Goal: Information Seeking & Learning: Understand process/instructions

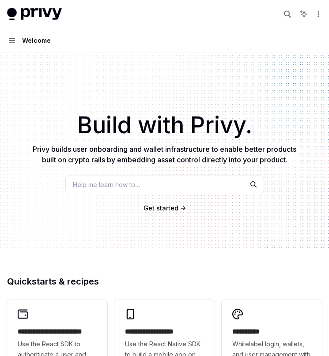
click at [19, 47] on button "Navigation Welcome" at bounding box center [164, 40] width 329 height 25
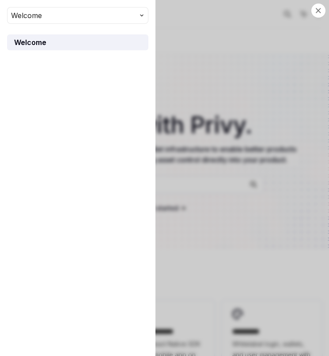
click at [83, 13] on button "Welcome" at bounding box center [77, 15] width 141 height 17
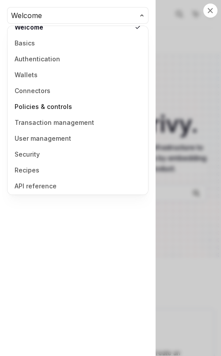
scroll to position [11, 0]
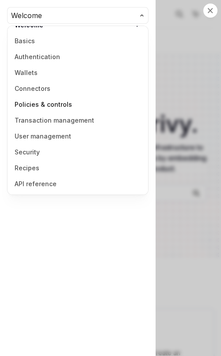
click at [42, 103] on link "Policies & controls" at bounding box center [77, 105] width 135 height 16
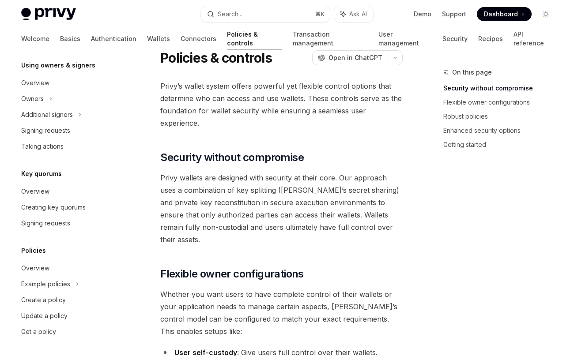
scroll to position [265, 0]
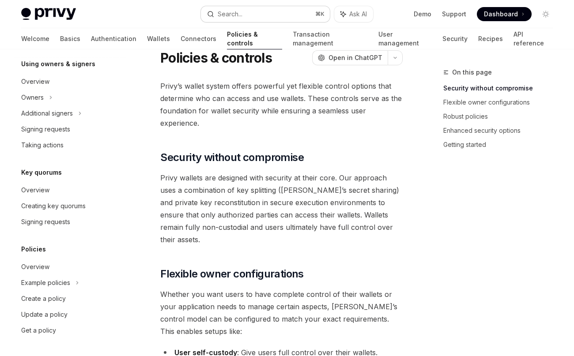
click at [238, 13] on div "Search..." at bounding box center [230, 14] width 25 height 11
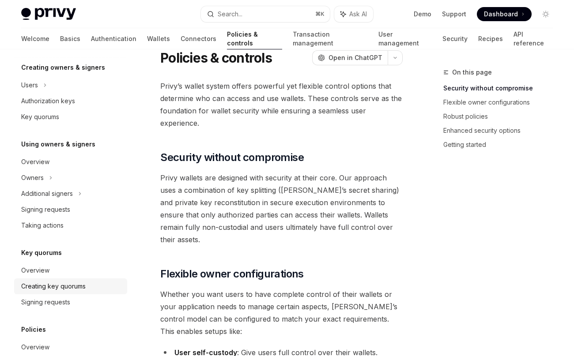
scroll to position [176, 0]
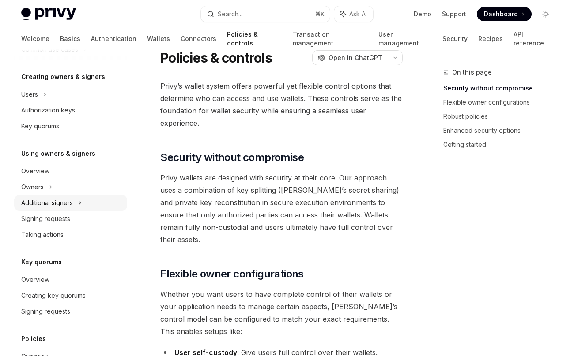
click at [53, 207] on div "Additional signers" at bounding box center [47, 203] width 52 height 11
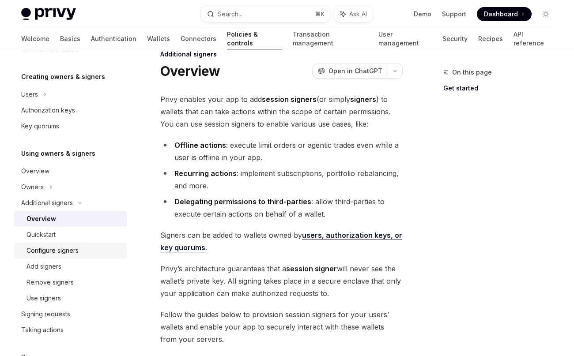
click at [73, 246] on div "Configure signers" at bounding box center [52, 250] width 52 height 11
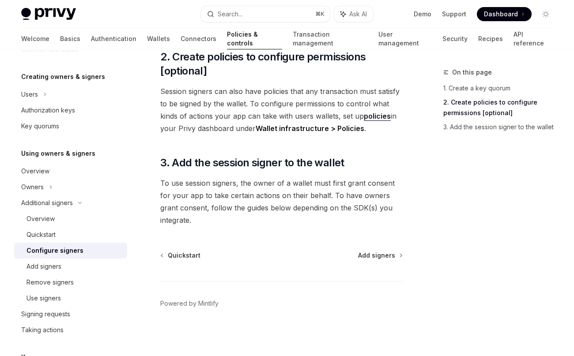
scroll to position [373, 0]
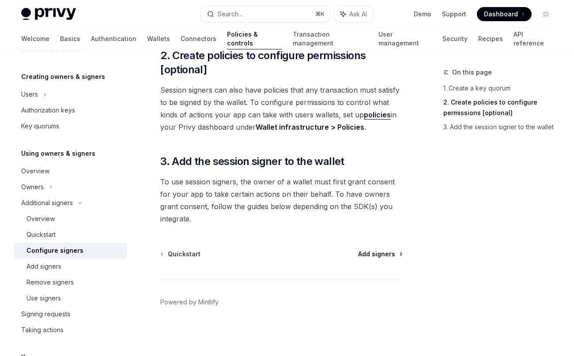
click at [328, 255] on span "Add signers" at bounding box center [376, 254] width 37 height 9
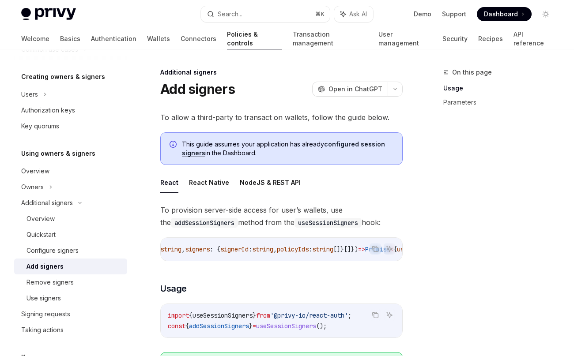
scroll to position [0, 127]
click at [64, 286] on div "Remove signers" at bounding box center [49, 282] width 47 height 11
type textarea "*"
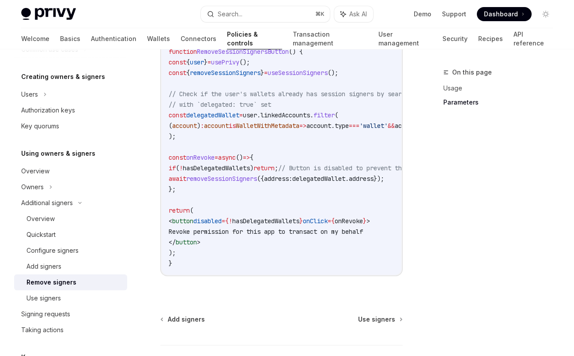
scroll to position [606, 0]
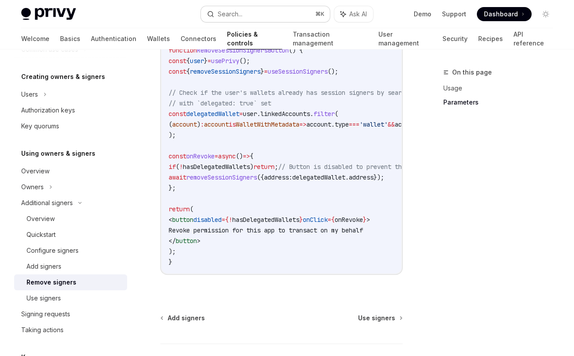
click at [241, 13] on div "Search..." at bounding box center [230, 14] width 25 height 11
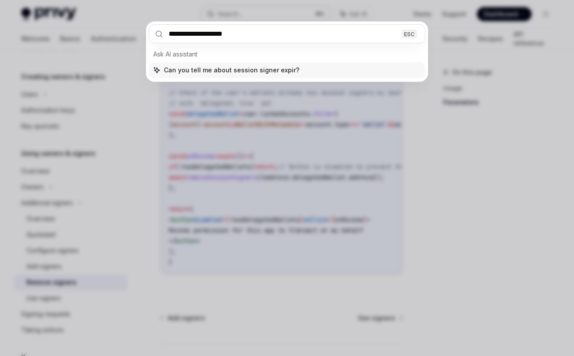
type input "**********"
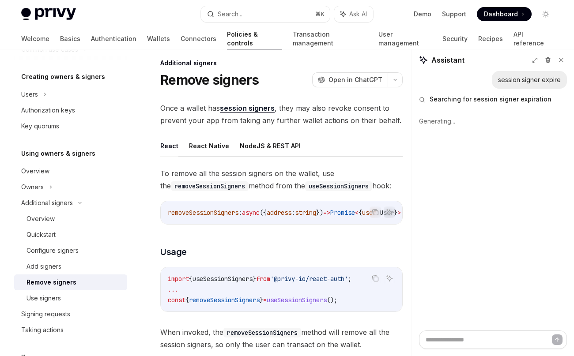
scroll to position [0, 0]
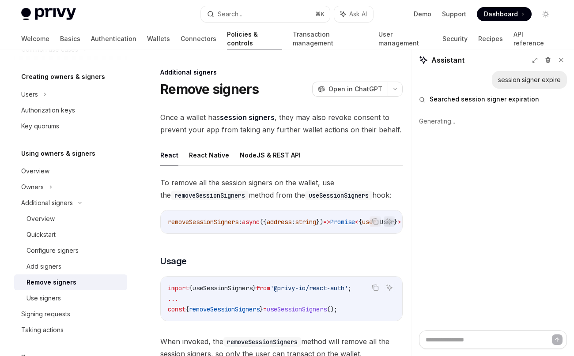
click at [256, 118] on link "session signers" at bounding box center [247, 117] width 55 height 9
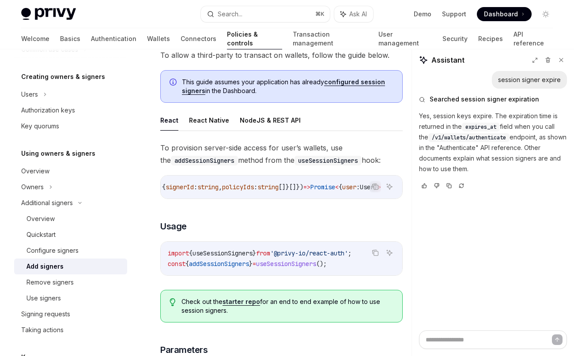
scroll to position [0, 235]
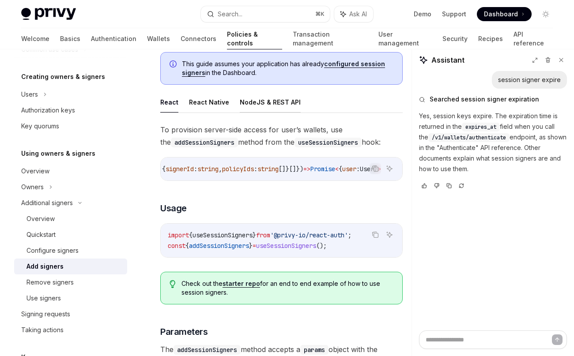
click at [279, 105] on button "NodeJS & REST API" at bounding box center [270, 102] width 61 height 21
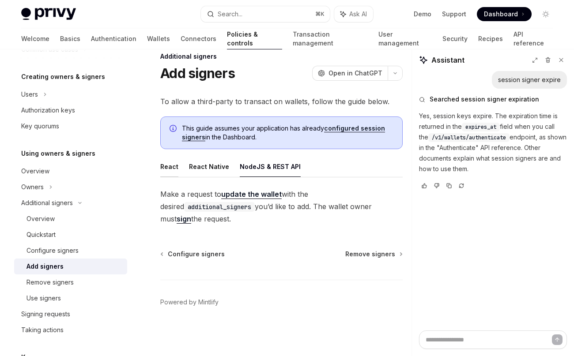
click at [170, 167] on button "React" at bounding box center [169, 166] width 18 height 21
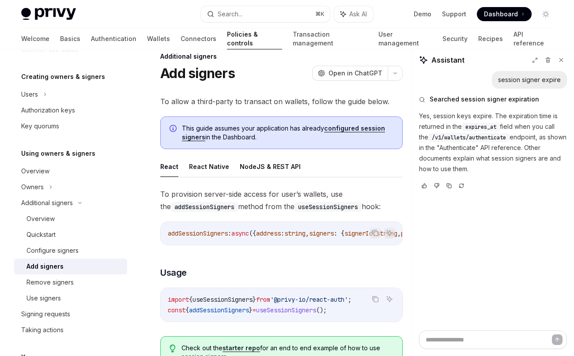
click at [328, 128] on link "configured session signers" at bounding box center [283, 132] width 203 height 17
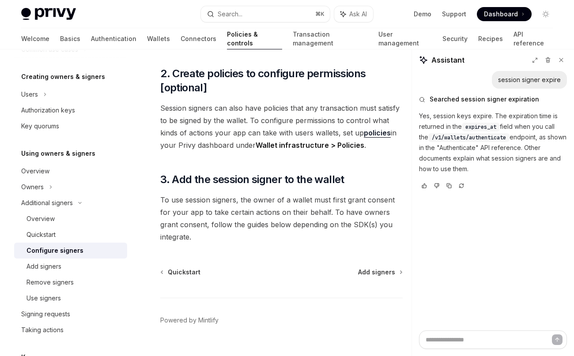
scroll to position [358, 0]
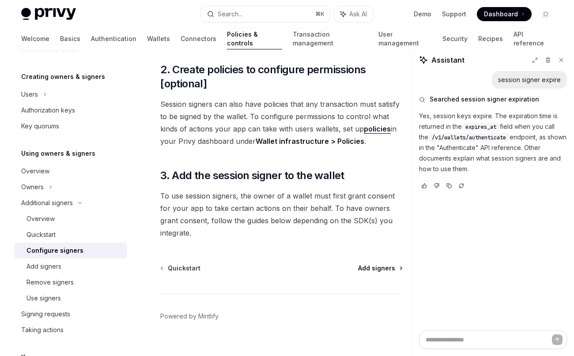
click at [328, 268] on span "Add signers" at bounding box center [376, 268] width 37 height 9
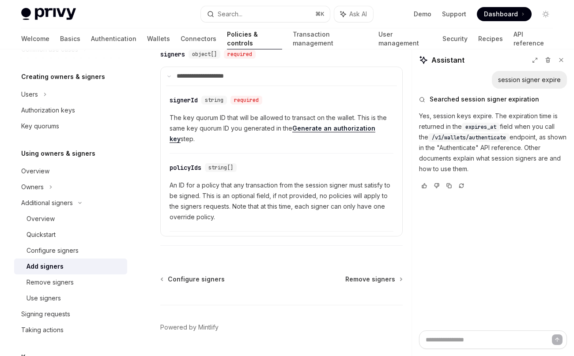
scroll to position [487, 0]
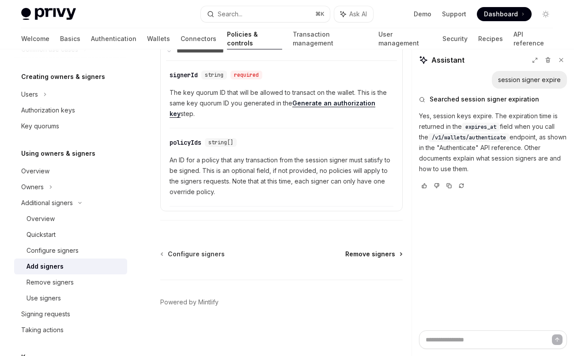
click at [328, 255] on span "Remove signers" at bounding box center [370, 254] width 50 height 9
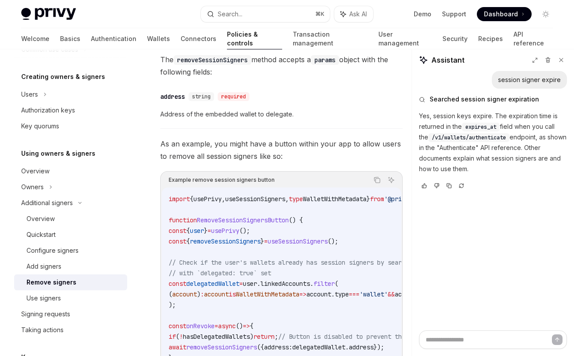
scroll to position [438, 0]
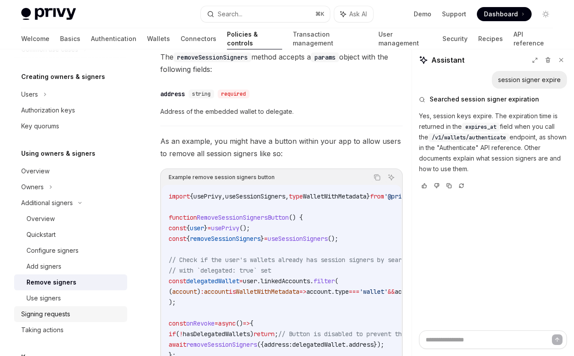
click at [51, 319] on div "Signing requests" at bounding box center [45, 314] width 49 height 11
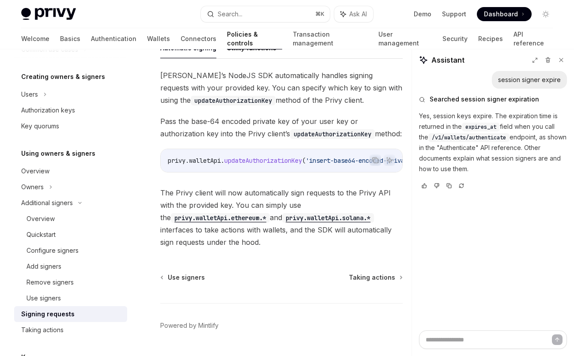
scroll to position [320, 0]
click at [57, 322] on link "Taking actions" at bounding box center [70, 330] width 113 height 16
type textarea "*"
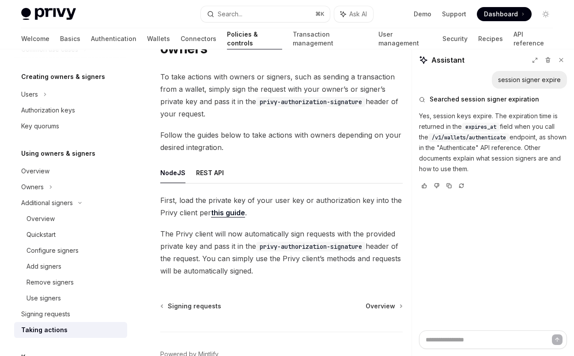
scroll to position [109, 0]
